Goal: Transaction & Acquisition: Purchase product/service

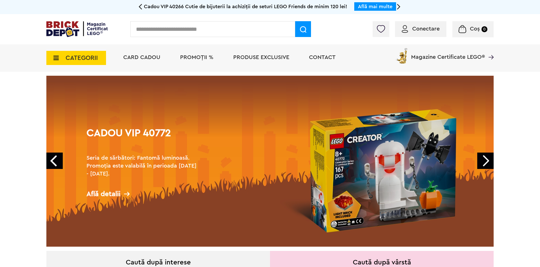
click at [54, 56] on icon at bounding box center [54, 58] width 9 height 6
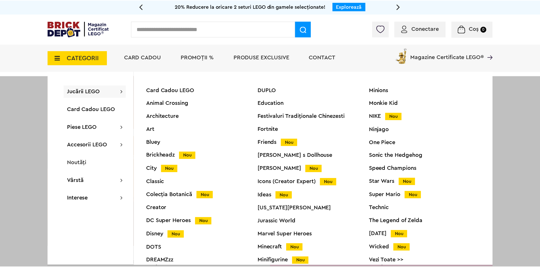
scroll to position [21, 0]
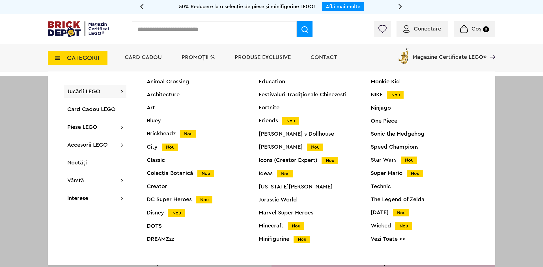
click at [375, 185] on div "Technic" at bounding box center [427, 187] width 112 height 6
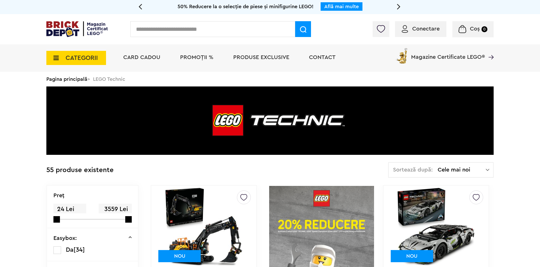
click at [211, 23] on input "text" at bounding box center [212, 29] width 165 height 16
paste input "*****"
type input "*****"
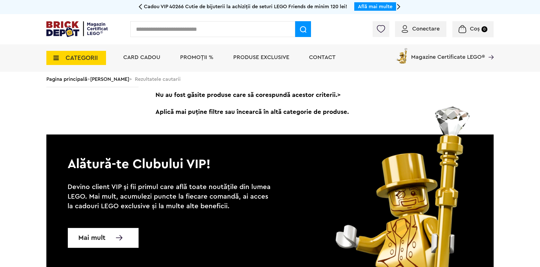
click at [178, 32] on input "text" at bounding box center [212, 29] width 165 height 16
paste input "*****"
type input "*****"
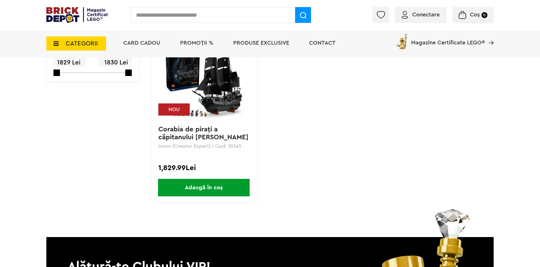
scroll to position [85, 0]
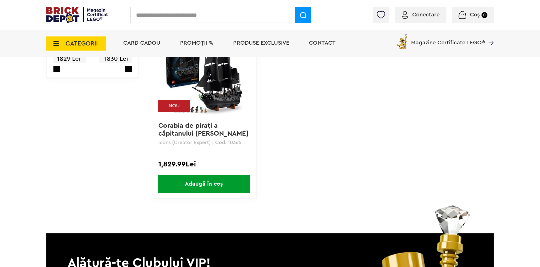
click at [205, 180] on span "Adaugă în coș" at bounding box center [204, 184] width 92 height 18
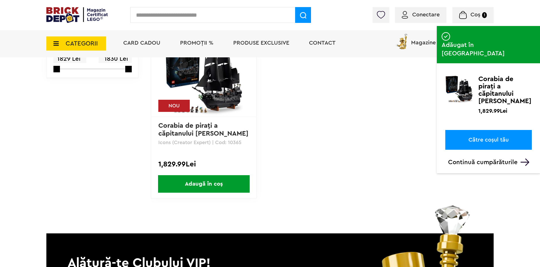
click at [219, 95] on img at bounding box center [203, 75] width 79 height 79
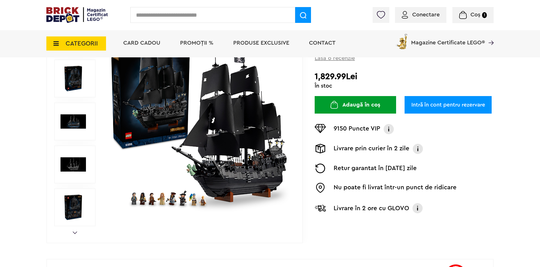
scroll to position [113, 0]
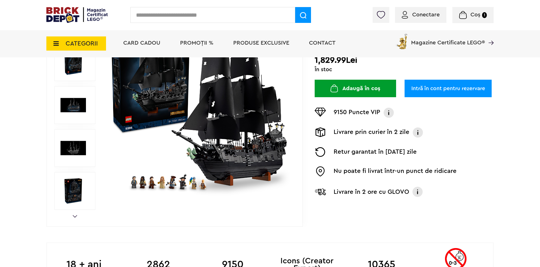
click at [222, 163] on img at bounding box center [199, 105] width 182 height 182
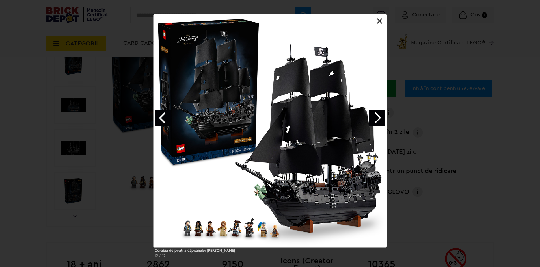
click at [379, 117] on link "Next image" at bounding box center [377, 118] width 16 height 16
click at [383, 118] on link "Next image" at bounding box center [377, 118] width 16 height 16
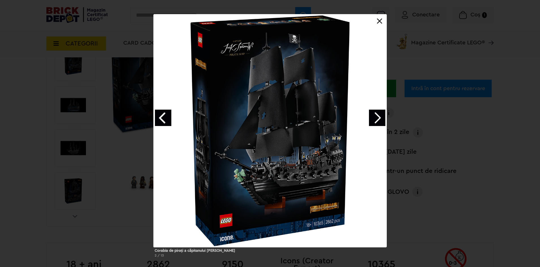
click at [383, 118] on link "Next image" at bounding box center [377, 118] width 16 height 16
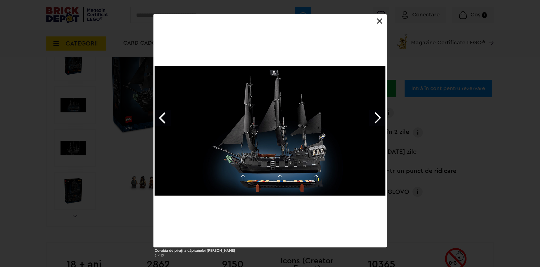
click at [383, 118] on link "Next image" at bounding box center [377, 118] width 16 height 16
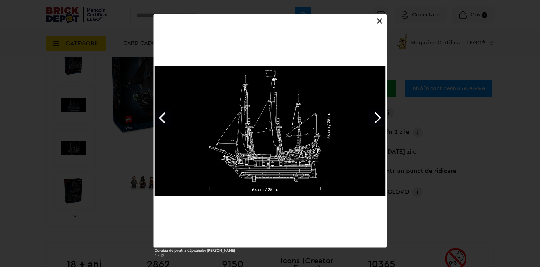
click at [383, 118] on link "Next image" at bounding box center [377, 118] width 16 height 16
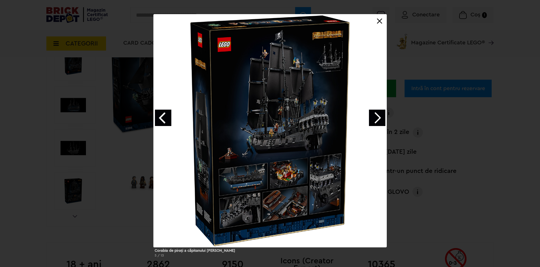
click at [382, 119] on link "Next image" at bounding box center [377, 118] width 16 height 16
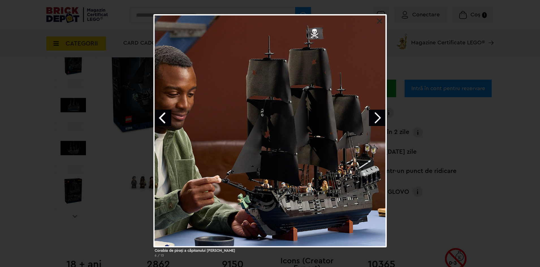
click at [382, 119] on link "Next image" at bounding box center [377, 118] width 16 height 16
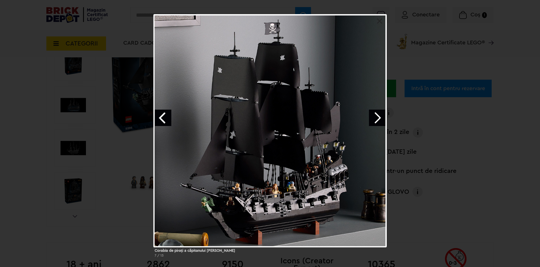
click at [382, 119] on link "Next image" at bounding box center [377, 118] width 16 height 16
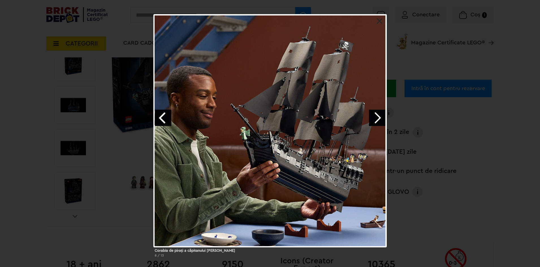
click at [382, 119] on link "Next image" at bounding box center [377, 118] width 16 height 16
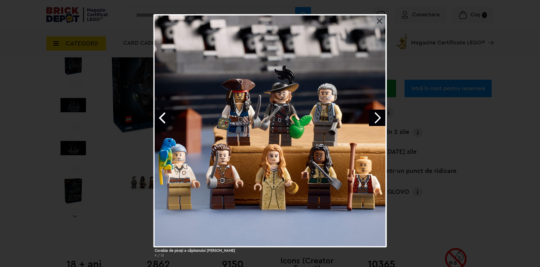
click at [380, 120] on link "Next image" at bounding box center [377, 118] width 16 height 16
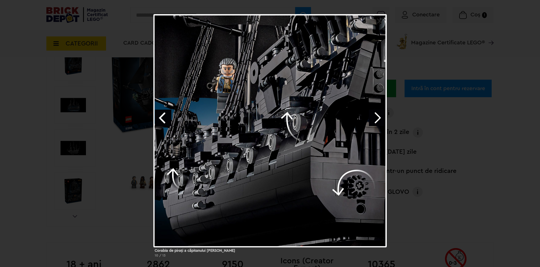
click at [379, 120] on link "Next image" at bounding box center [377, 118] width 16 height 16
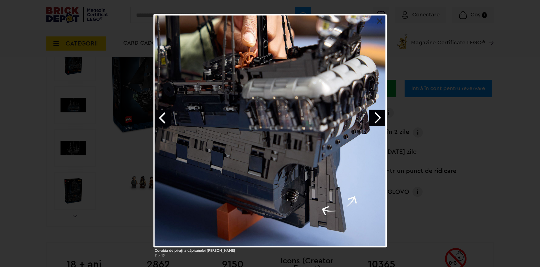
click at [379, 119] on link "Next image" at bounding box center [377, 118] width 16 height 16
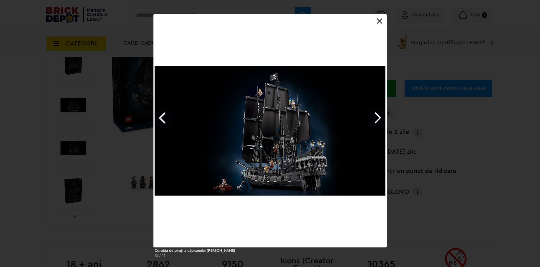
click at [376, 120] on link "Next image" at bounding box center [377, 118] width 16 height 16
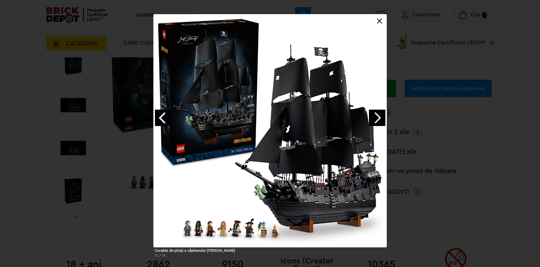
click at [376, 119] on link "Next image" at bounding box center [377, 118] width 16 height 16
click at [161, 115] on link "Previous image" at bounding box center [163, 118] width 16 height 16
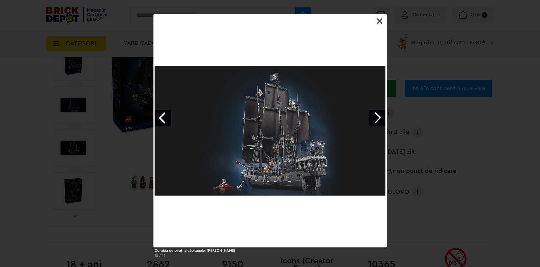
click at [161, 115] on link "Previous image" at bounding box center [163, 118] width 16 height 16
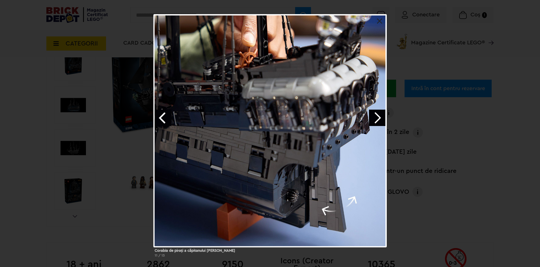
click at [161, 115] on link "Previous image" at bounding box center [163, 118] width 16 height 16
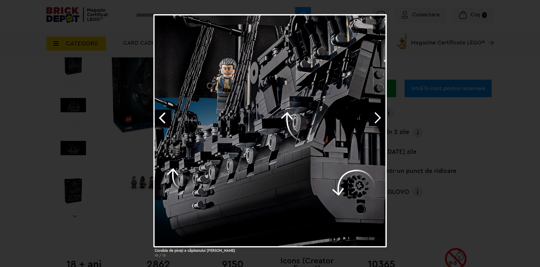
click at [24, 138] on div "Corabia de piraţi a căpitanului Jack Sparrow 10 / 13" at bounding box center [270, 138] width 540 height 248
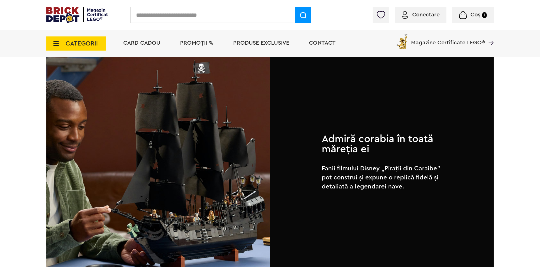
scroll to position [339, 0]
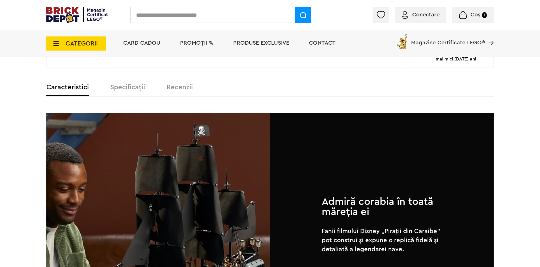
click at [115, 86] on label "Specificații" at bounding box center [127, 87] width 35 height 7
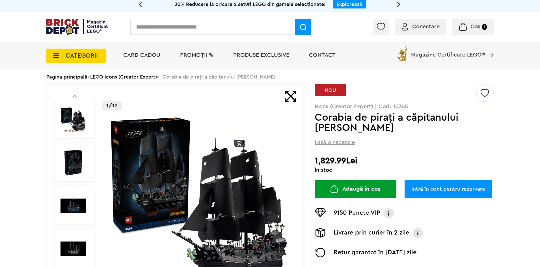
scroll to position [0, 0]
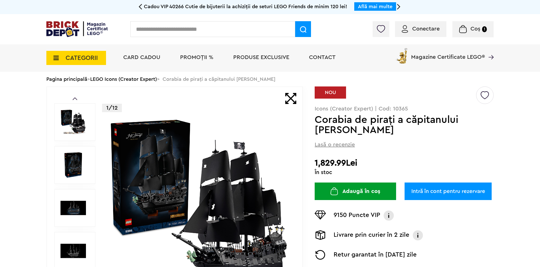
click at [63, 26] on img at bounding box center [76, 29] width 61 height 16
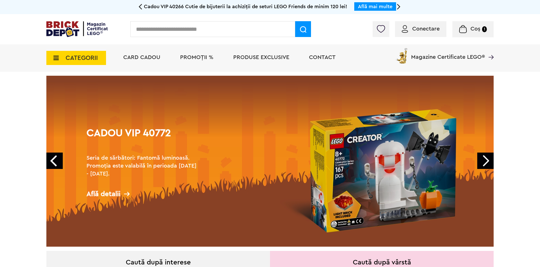
click at [479, 156] on link "Next" at bounding box center [485, 161] width 16 height 16
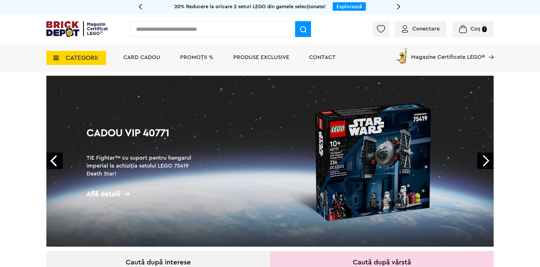
click at [482, 161] on link "Next" at bounding box center [485, 161] width 16 height 16
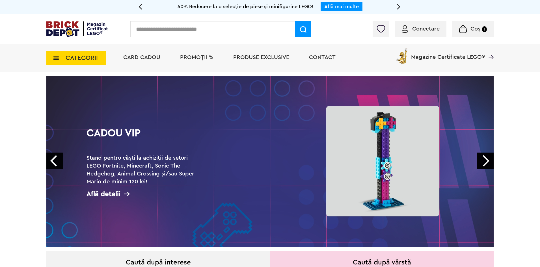
click at [482, 161] on link "Next" at bounding box center [485, 161] width 16 height 16
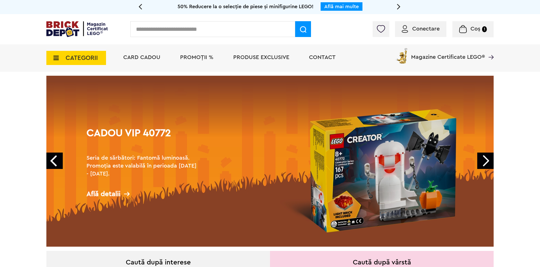
click at [482, 161] on link "Next" at bounding box center [485, 161] width 16 height 16
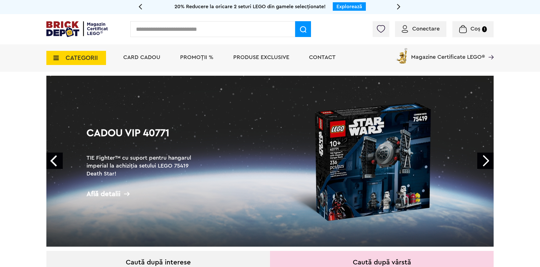
click at [482, 161] on link "Next" at bounding box center [485, 161] width 16 height 16
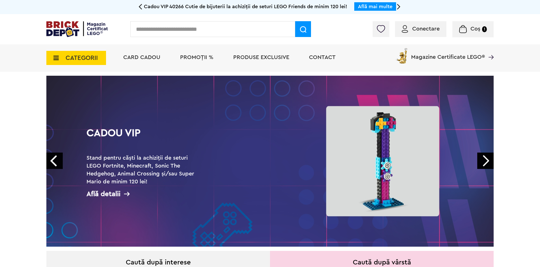
click at [55, 58] on icon at bounding box center [54, 58] width 9 height 6
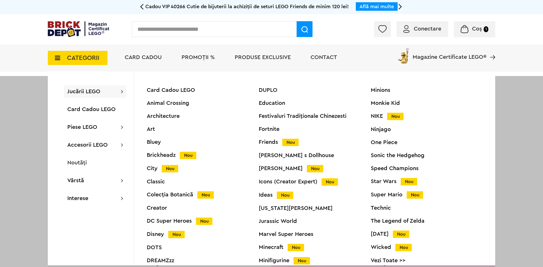
click at [375, 154] on div "Sonic the Hedgehog" at bounding box center [427, 156] width 112 height 6
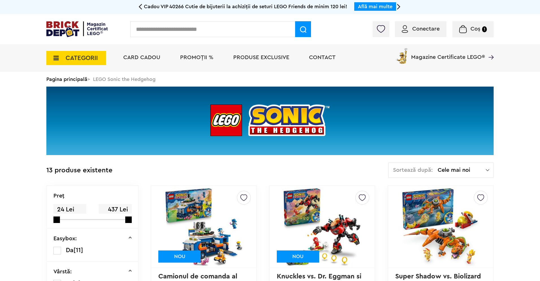
click at [217, 24] on input "text" at bounding box center [212, 29] width 165 height 16
paste input "*****"
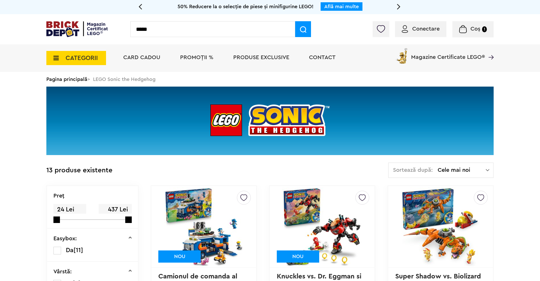
type input "*****"
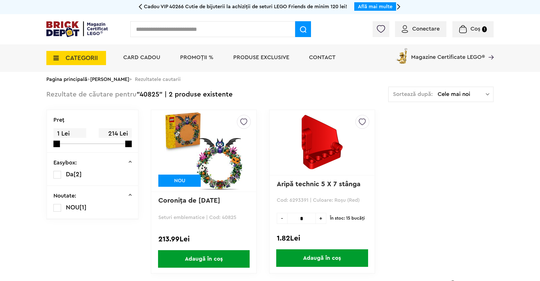
click at [204, 141] on img at bounding box center [203, 150] width 79 height 79
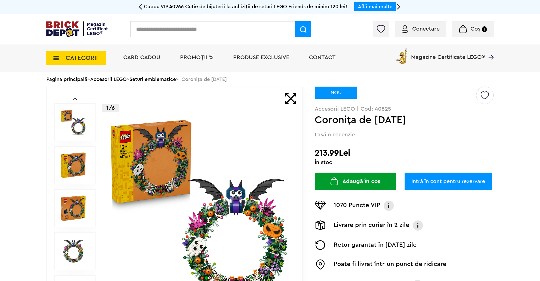
click at [163, 79] on link "Seturi emblematice" at bounding box center [152, 79] width 46 height 5
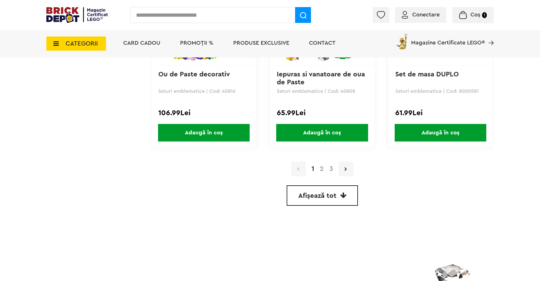
scroll to position [1696, 0]
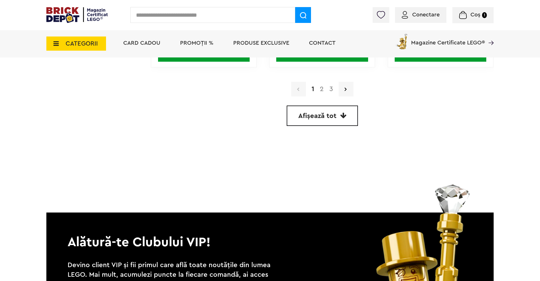
click at [320, 88] on link "2" at bounding box center [322, 89] width 10 height 7
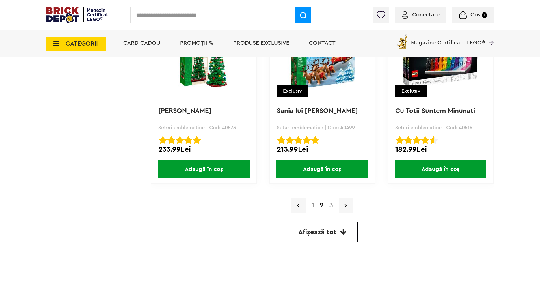
scroll to position [1583, 0]
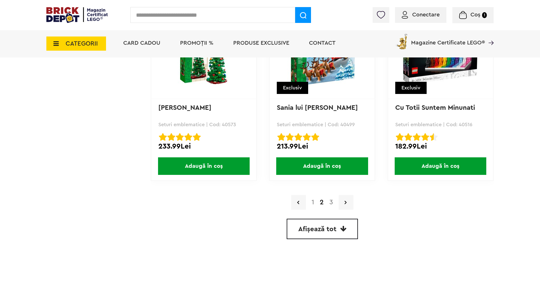
click at [330, 203] on link "3" at bounding box center [331, 202] width 9 height 7
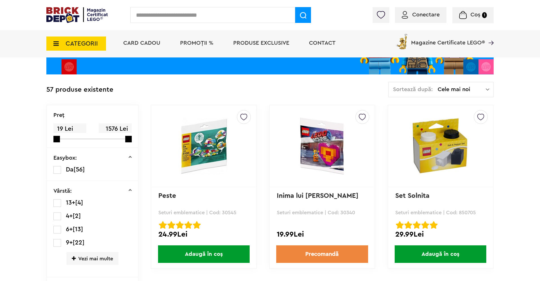
scroll to position [85, 0]
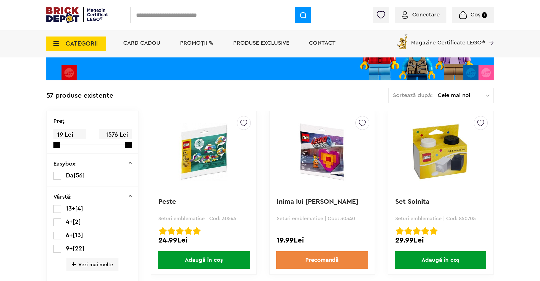
click at [171, 16] on input "text" at bounding box center [212, 15] width 165 height 16
paste input "*****"
type input "*****"
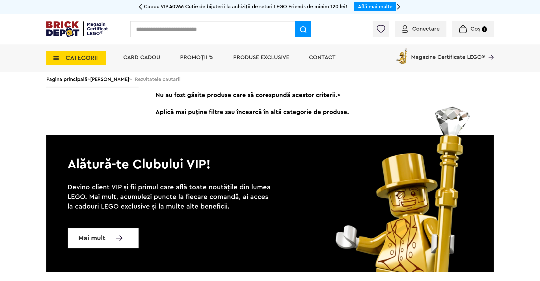
click at [177, 30] on input "text" at bounding box center [212, 29] width 165 height 16
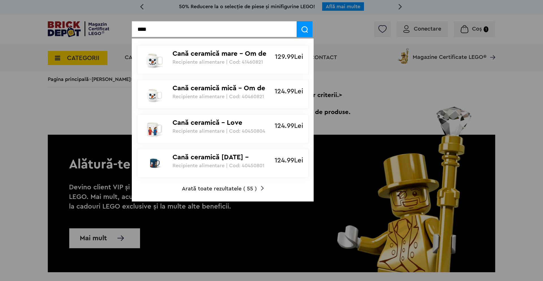
type input "****"
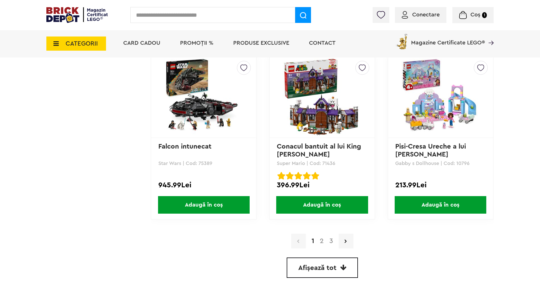
scroll to position [1583, 0]
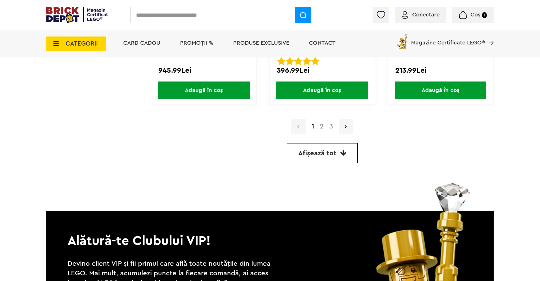
click at [323, 127] on link "2" at bounding box center [322, 126] width 10 height 7
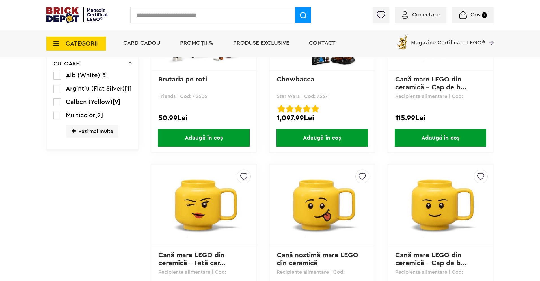
scroll to position [679, 0]
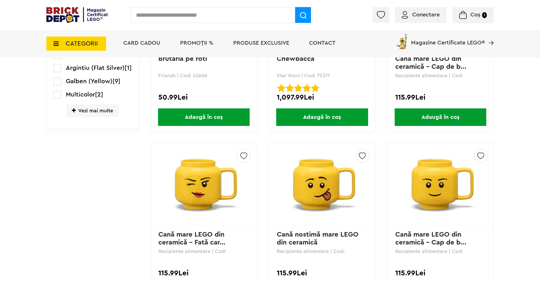
click at [434, 176] on img at bounding box center [440, 184] width 79 height 79
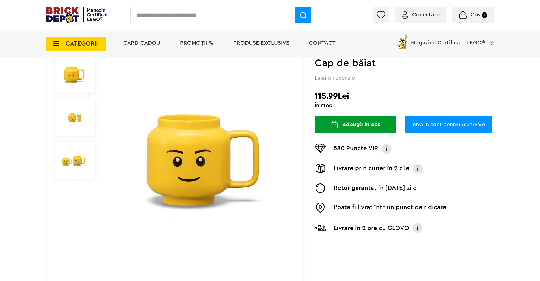
scroll to position [57, 0]
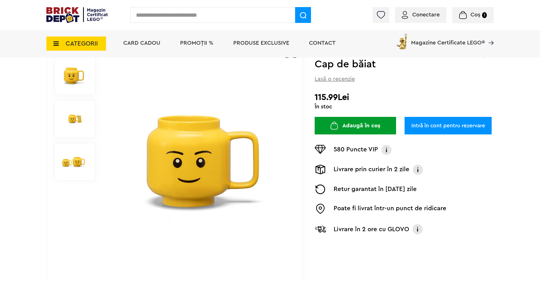
click at [79, 122] on img at bounding box center [73, 118] width 25 height 25
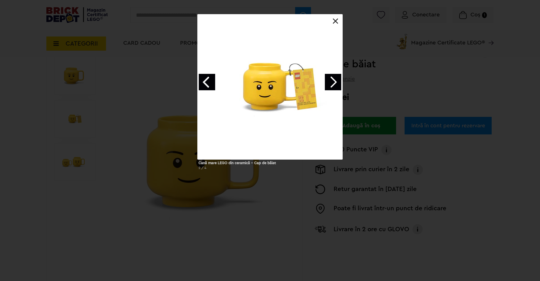
click at [336, 22] on link at bounding box center [336, 21] width 6 height 6
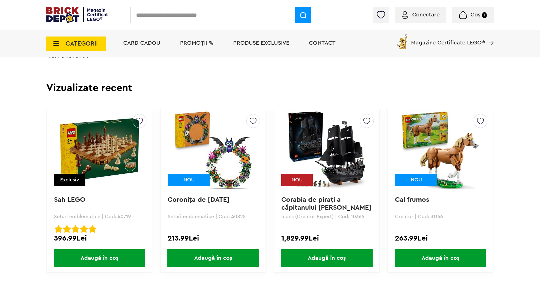
scroll to position [509, 0]
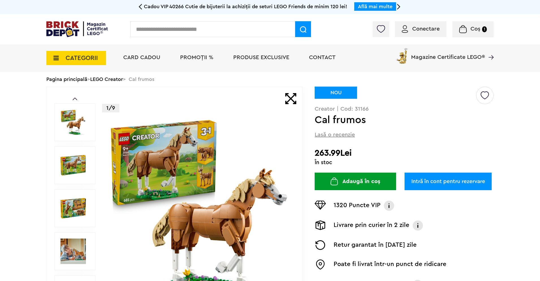
drag, startPoint x: 114, startPoint y: 79, endPoint x: 114, endPoint y: 83, distance: 3.4
click at [114, 79] on link "LEGO Creator" at bounding box center [106, 79] width 33 height 5
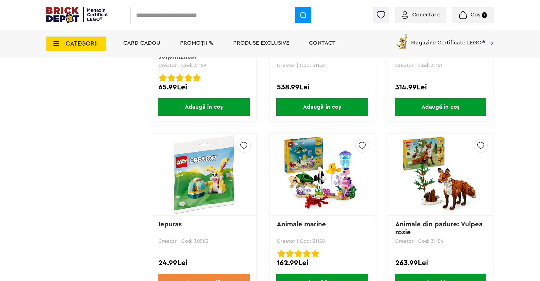
scroll to position [1301, 0]
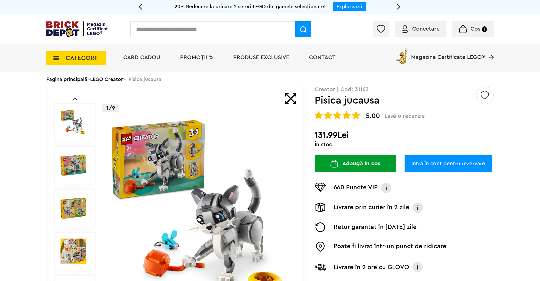
click at [71, 211] on img at bounding box center [73, 207] width 25 height 25
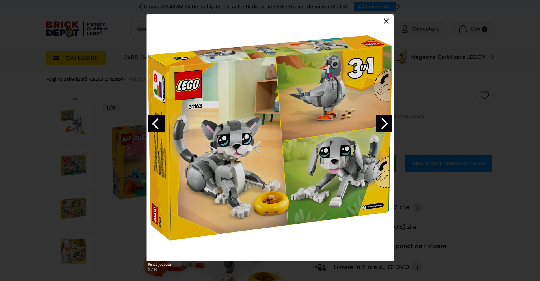
click at [386, 121] on link "Next image" at bounding box center [384, 123] width 16 height 16
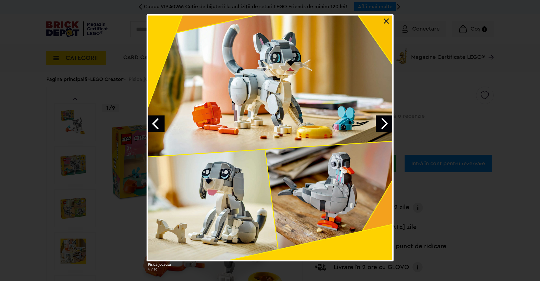
click at [386, 121] on link "Next image" at bounding box center [384, 123] width 16 height 16
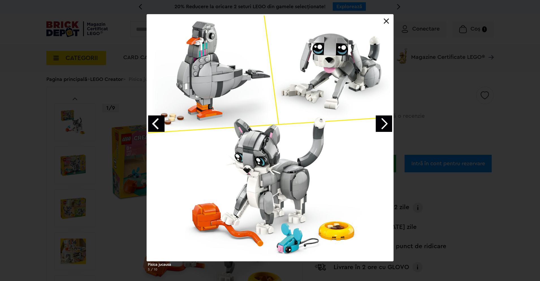
click at [496, 124] on div "Pisica jucausa 5 / 10" at bounding box center [270, 145] width 540 height 262
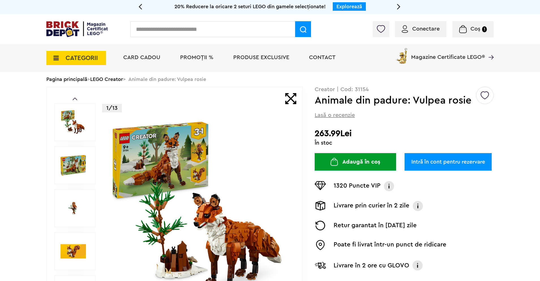
click at [197, 154] on img at bounding box center [199, 208] width 182 height 182
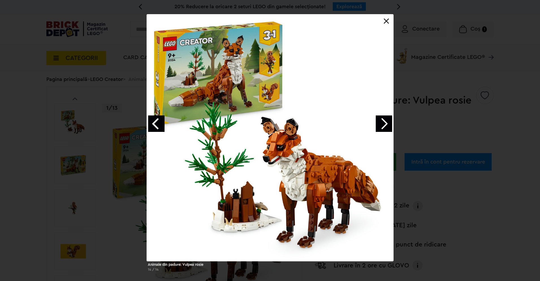
click at [387, 126] on link "Next image" at bounding box center [384, 123] width 16 height 16
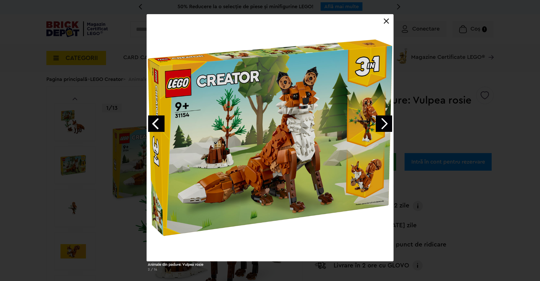
click at [387, 126] on link "Next image" at bounding box center [384, 123] width 16 height 16
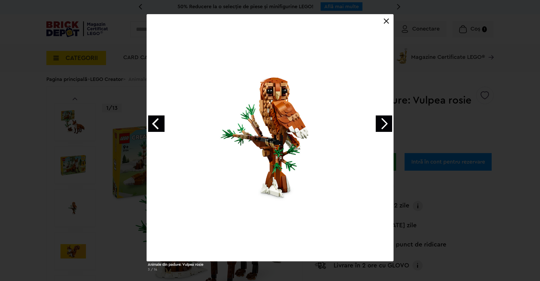
click at [387, 126] on link "Next image" at bounding box center [384, 123] width 16 height 16
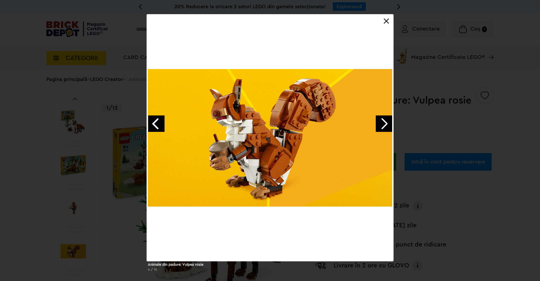
click at [387, 126] on link "Next image" at bounding box center [384, 123] width 16 height 16
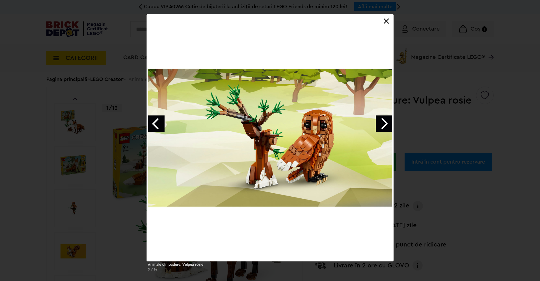
click at [157, 124] on link "Previous image" at bounding box center [156, 123] width 16 height 16
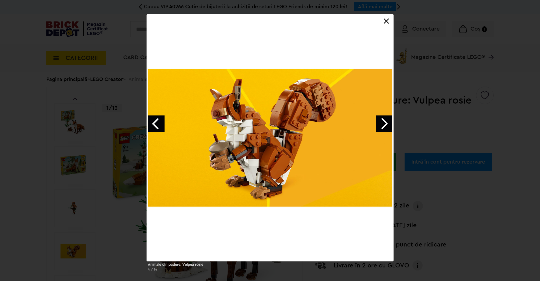
click at [157, 124] on link "Previous image" at bounding box center [156, 123] width 16 height 16
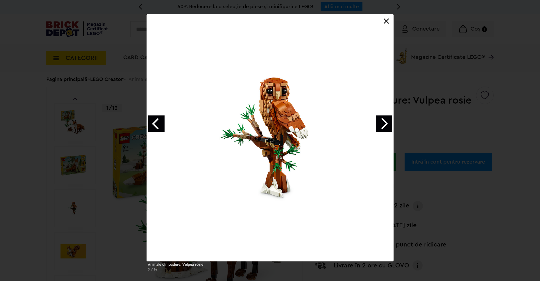
click at [379, 122] on link "Next image" at bounding box center [384, 123] width 16 height 16
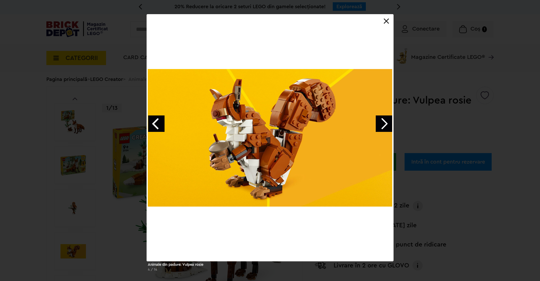
click at [157, 119] on link "Previous image" at bounding box center [156, 123] width 16 height 16
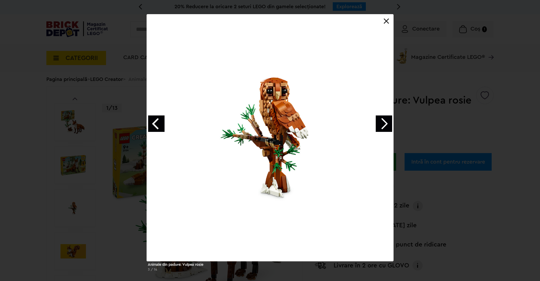
click at [159, 124] on link "Previous image" at bounding box center [156, 123] width 16 height 16
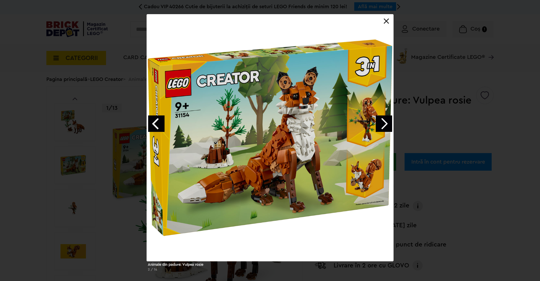
click at [380, 124] on link "Next image" at bounding box center [384, 123] width 16 height 16
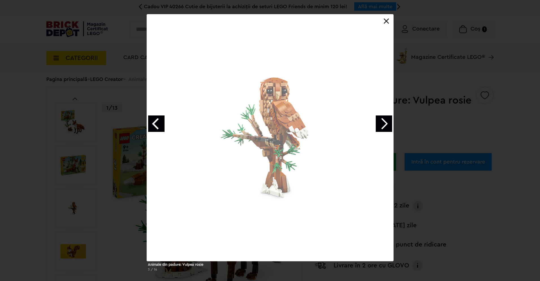
click at [380, 124] on link "Next image" at bounding box center [384, 123] width 16 height 16
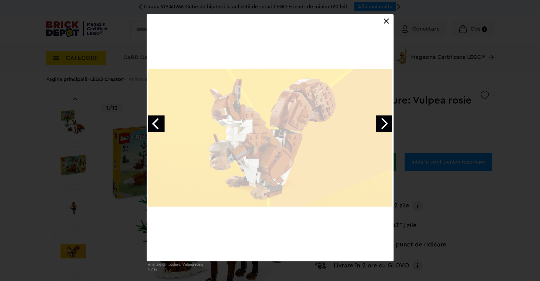
click at [380, 124] on link "Next image" at bounding box center [384, 123] width 16 height 16
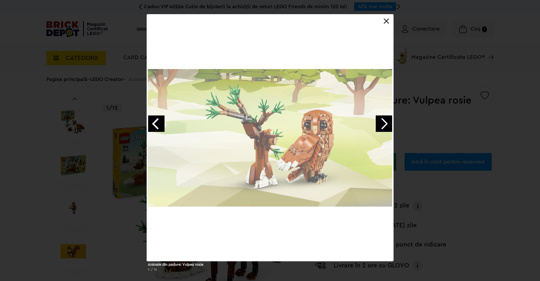
click at [380, 124] on link "Next image" at bounding box center [384, 123] width 16 height 16
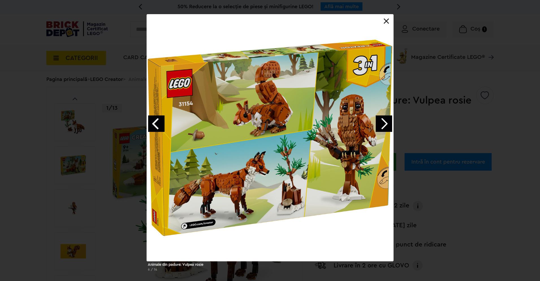
click at [380, 124] on link "Next image" at bounding box center [384, 123] width 16 height 16
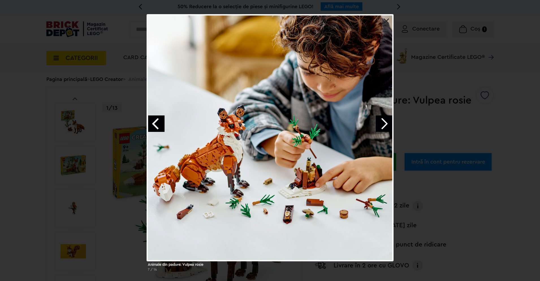
click at [380, 124] on link "Next image" at bounding box center [384, 123] width 16 height 16
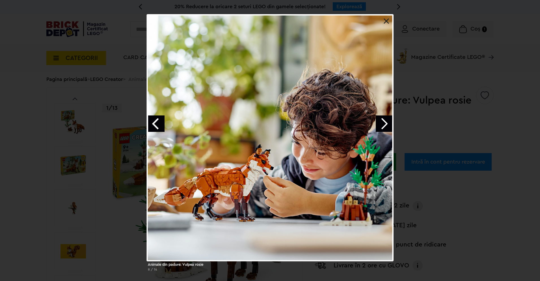
click at [380, 124] on link "Next image" at bounding box center [384, 123] width 16 height 16
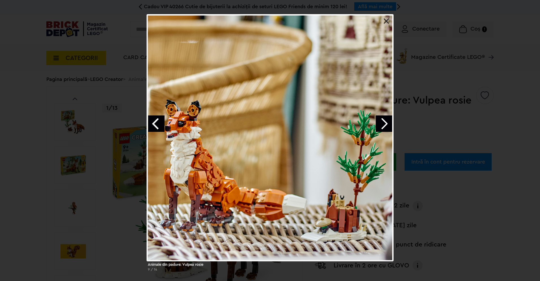
click at [380, 124] on link "Next image" at bounding box center [384, 123] width 16 height 16
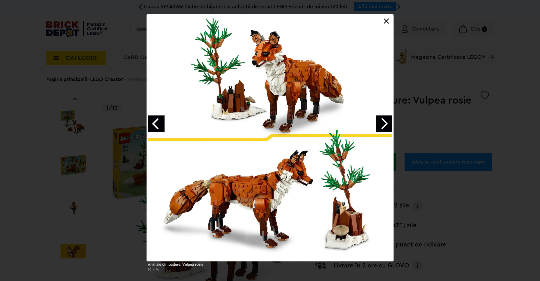
click at [380, 124] on link "Next image" at bounding box center [384, 123] width 16 height 16
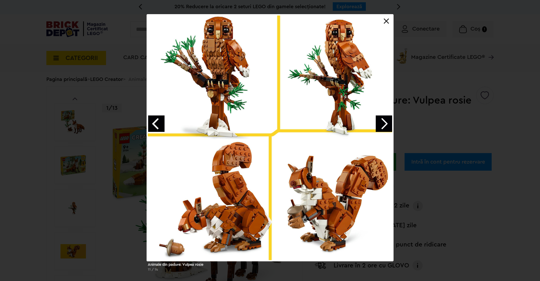
click at [380, 124] on link "Next image" at bounding box center [384, 123] width 16 height 16
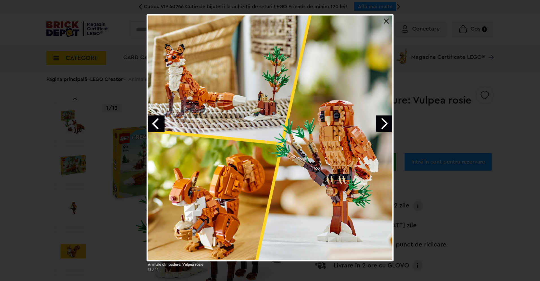
click at [380, 124] on link "Next image" at bounding box center [384, 123] width 16 height 16
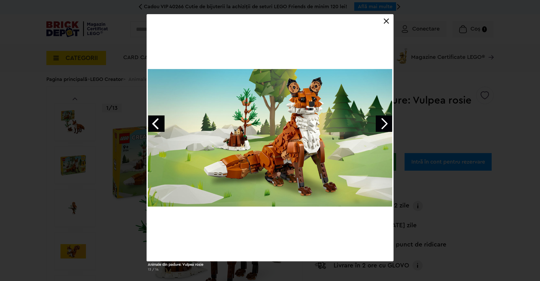
click at [380, 124] on link "Next image" at bounding box center [384, 123] width 16 height 16
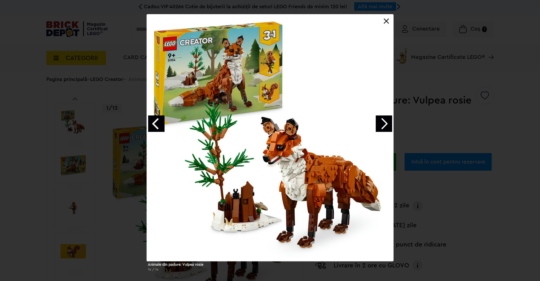
click at [377, 128] on link "Next image" at bounding box center [384, 123] width 16 height 16
click at [385, 21] on link at bounding box center [387, 21] width 6 height 6
